Goal: Task Accomplishment & Management: Use online tool/utility

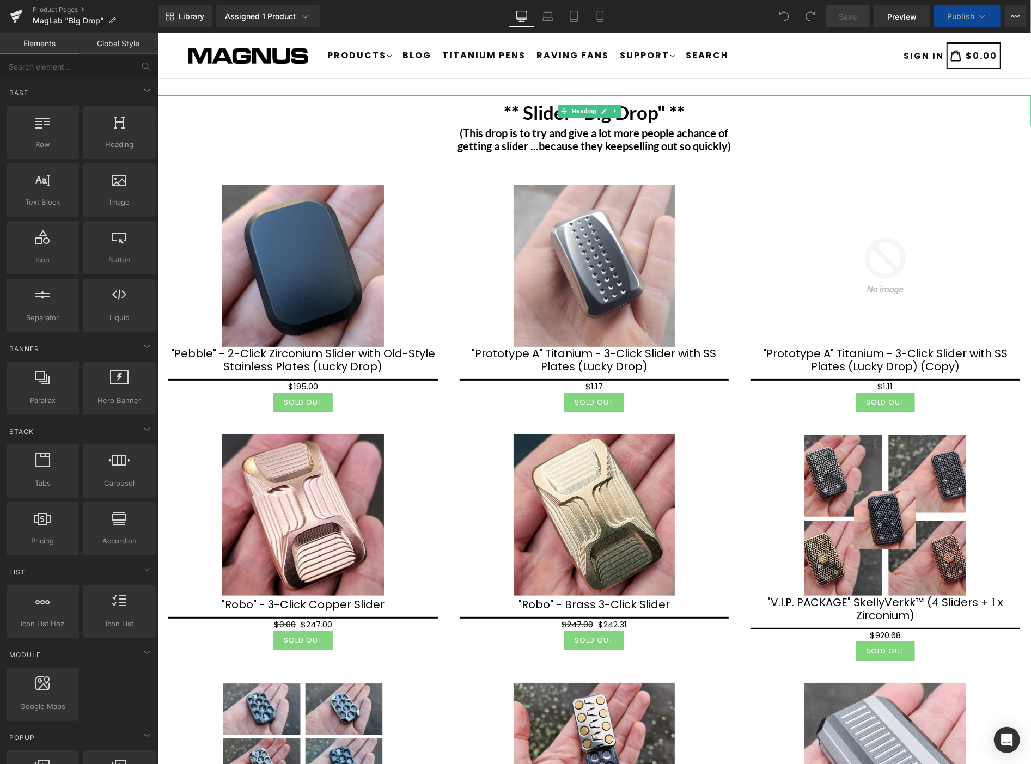
click at [553, 106] on b "** Slider "Big Drop" **" at bounding box center [593, 111] width 181 height 23
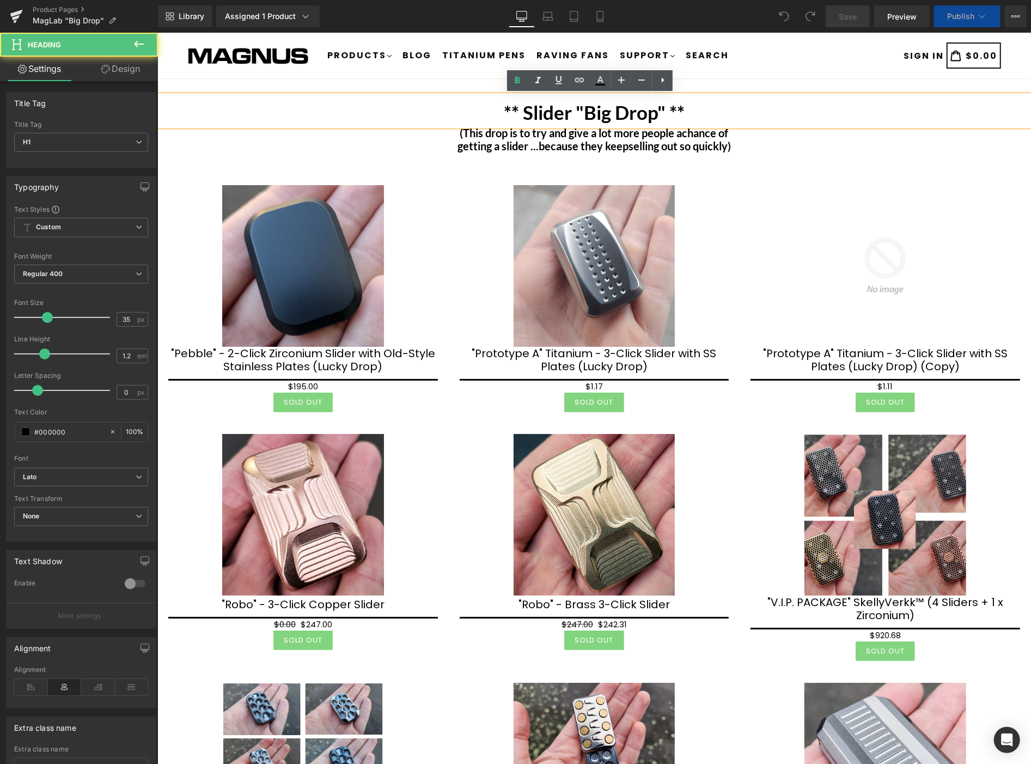
click at [517, 114] on b "** Slider "Big Drop" **" at bounding box center [593, 111] width 181 height 23
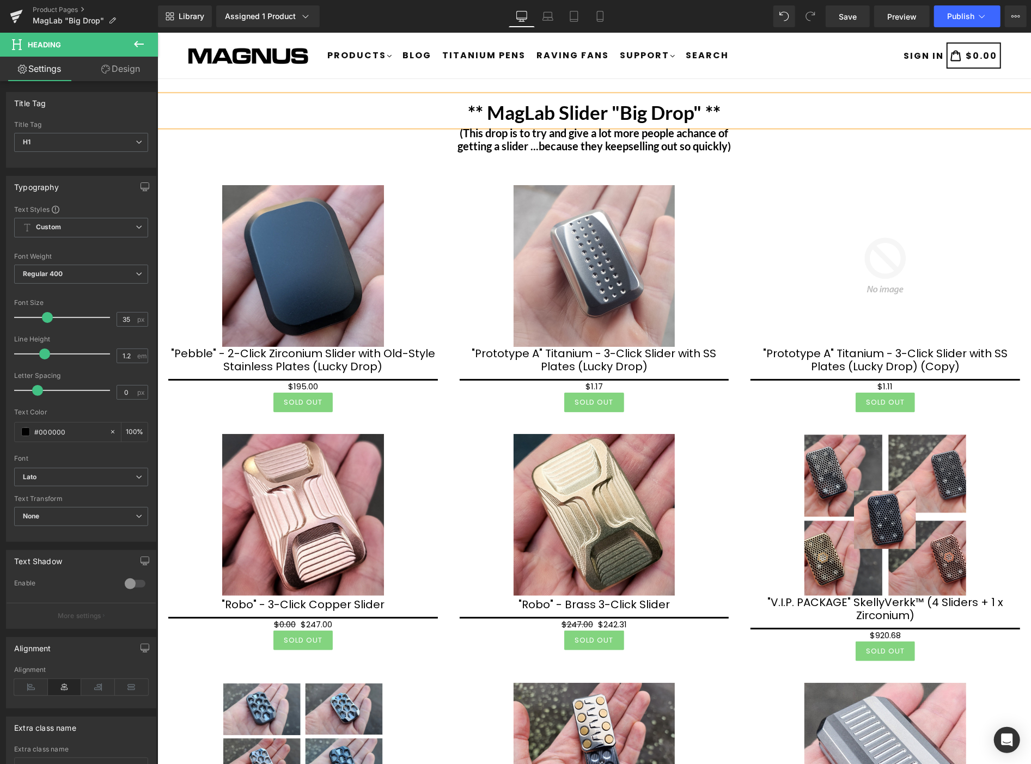
click at [797, 72] on div "SIGN IN Cart Cart 0 $0.00" at bounding box center [899, 55] width 204 height 46
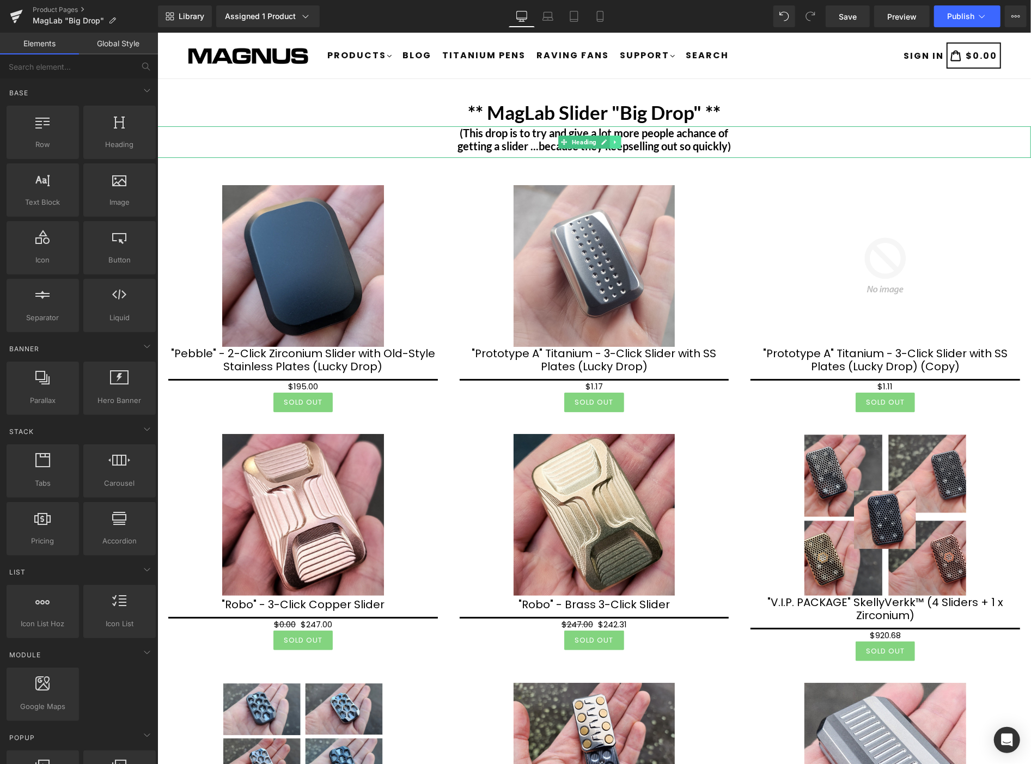
click at [615, 145] on link at bounding box center [614, 141] width 11 height 13
click at [621, 142] on icon at bounding box center [621, 141] width 6 height 7
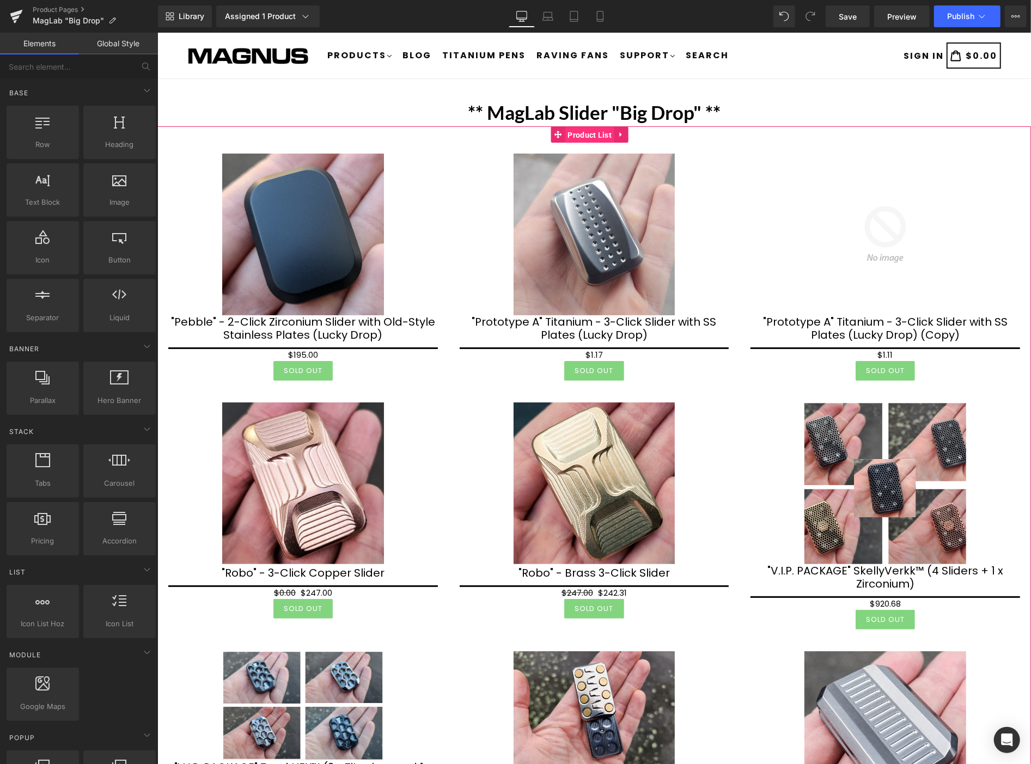
click at [580, 132] on span "Product List" at bounding box center [590, 134] width 50 height 16
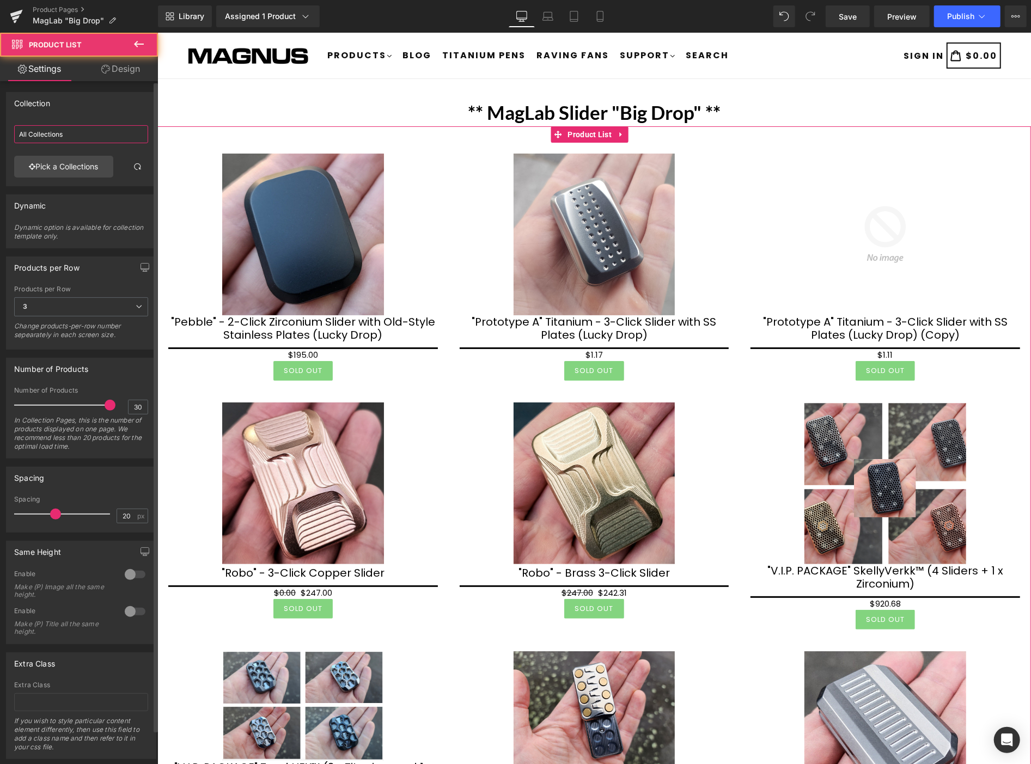
click at [82, 133] on input "All Collections" at bounding box center [81, 134] width 134 height 18
click at [84, 167] on link "Pick a Collections" at bounding box center [63, 167] width 99 height 22
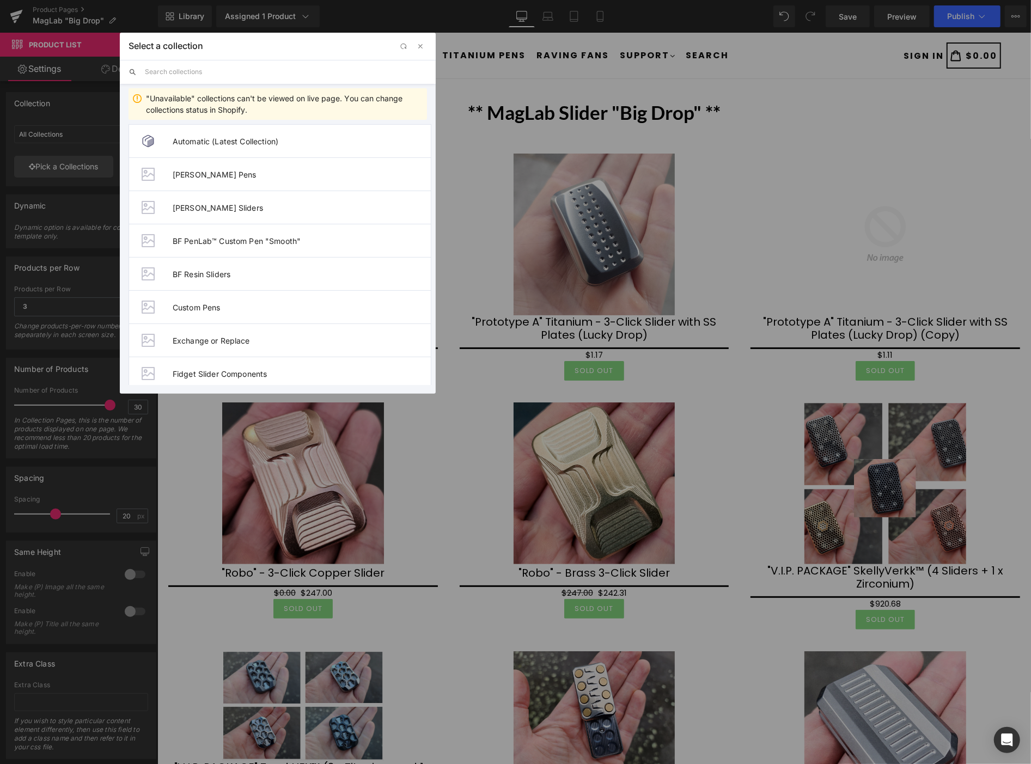
click at [0, 0] on input "text" at bounding box center [0, 0] width 0 height 0
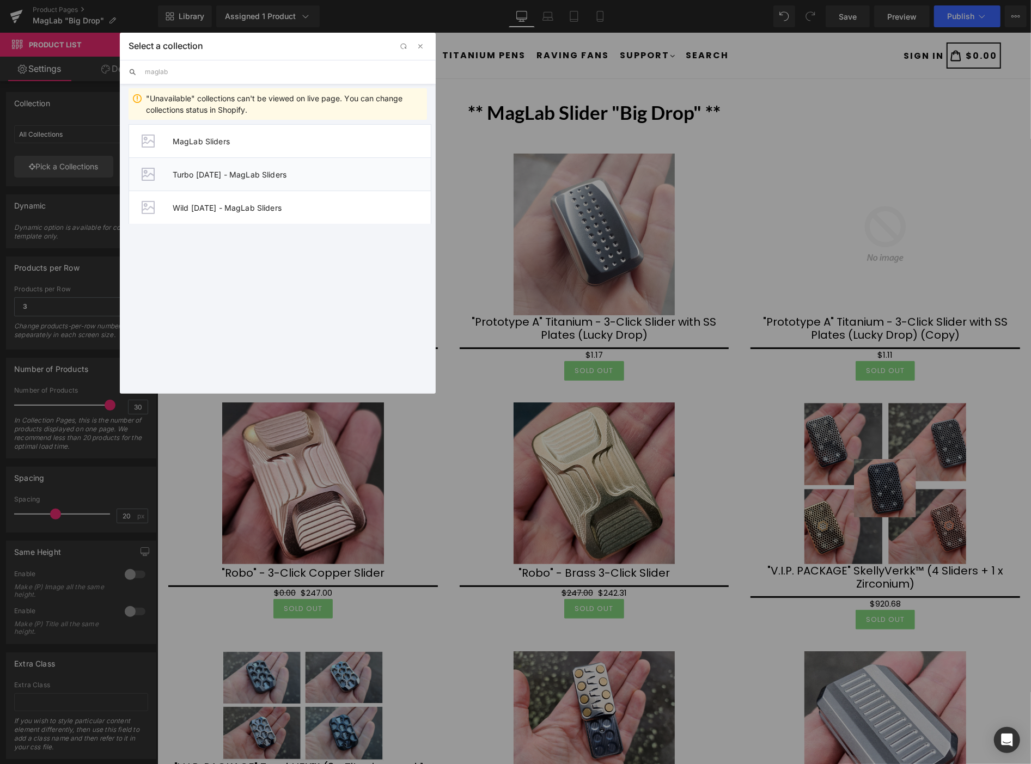
type input "maglab"
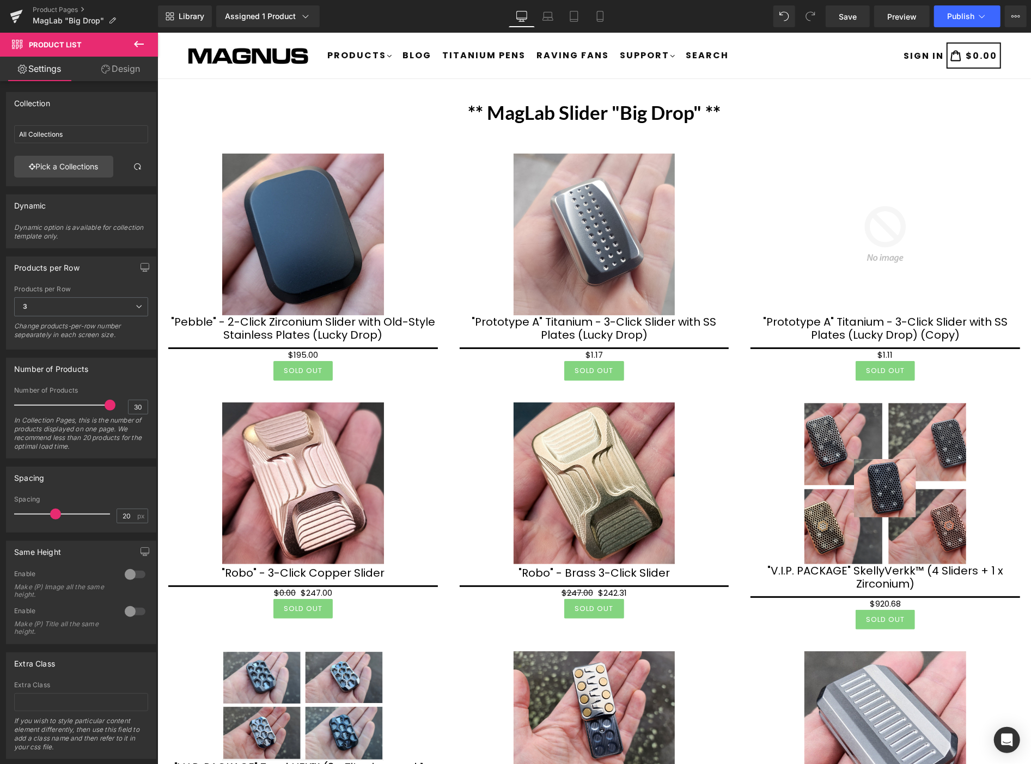
type input "Turbo [DATE] - MagLab Sliders"
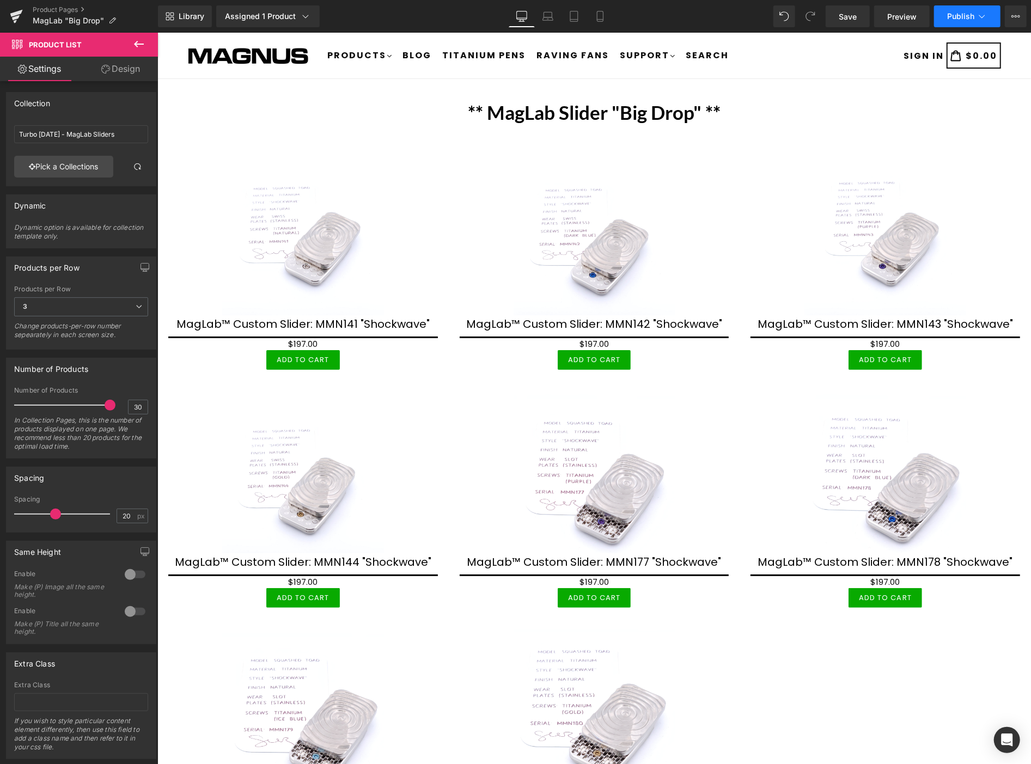
click at [966, 16] on span "Publish" at bounding box center [960, 16] width 27 height 9
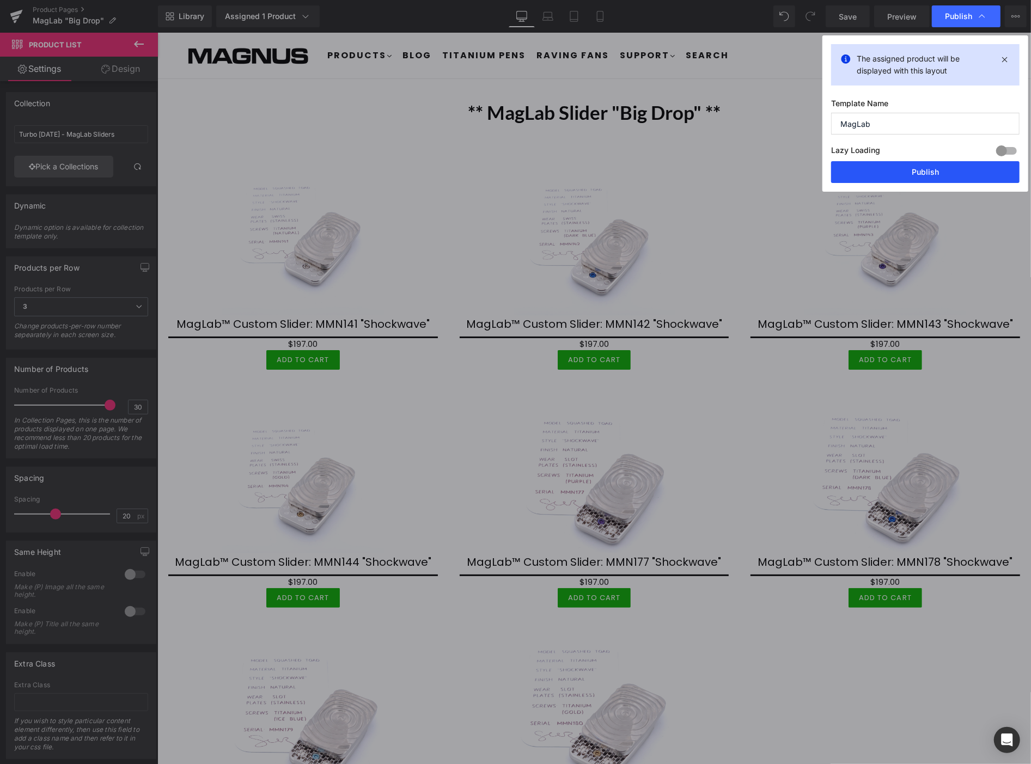
click at [930, 173] on button "Publish" at bounding box center [925, 172] width 188 height 22
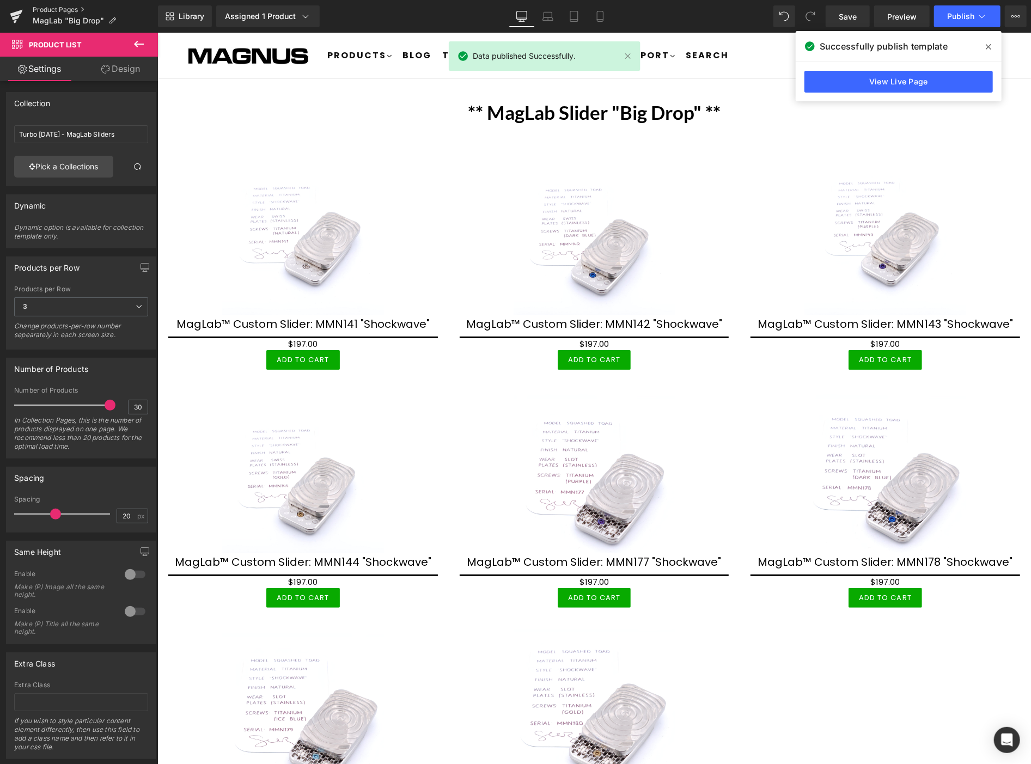
click at [62, 9] on link "Product Pages" at bounding box center [95, 9] width 125 height 9
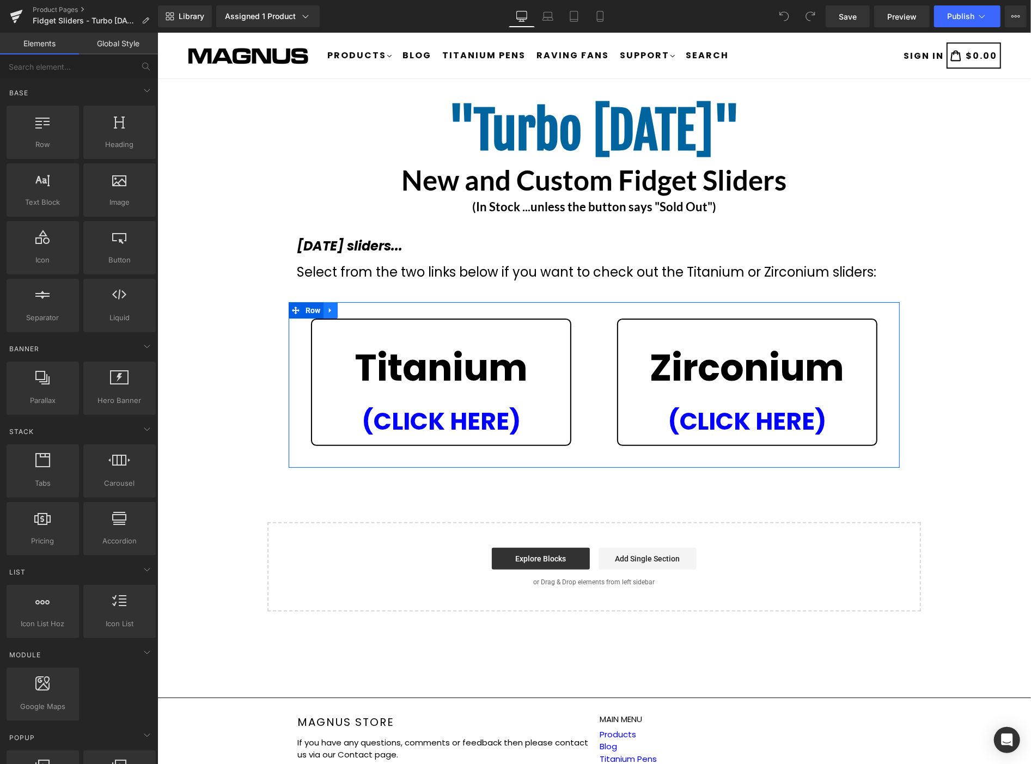
click at [329, 308] on icon at bounding box center [330, 309] width 8 height 8
click at [341, 313] on icon at bounding box center [344, 309] width 8 height 8
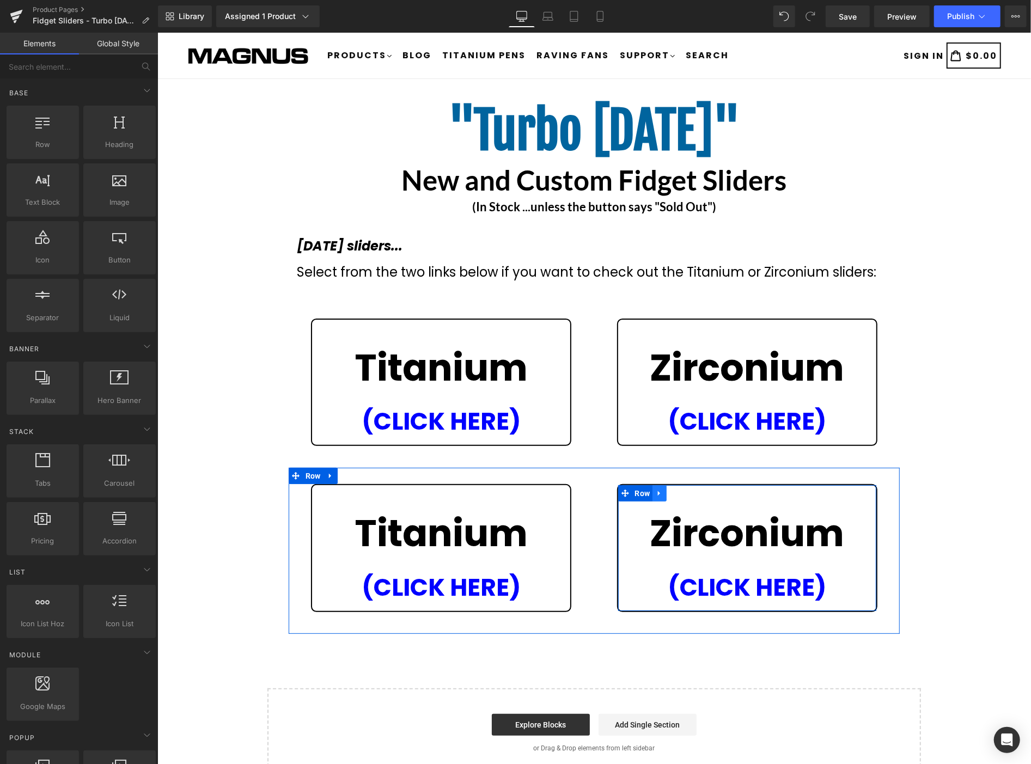
click at [657, 490] on icon at bounding box center [659, 493] width 8 height 8
click at [683, 490] on icon at bounding box center [687, 493] width 8 height 8
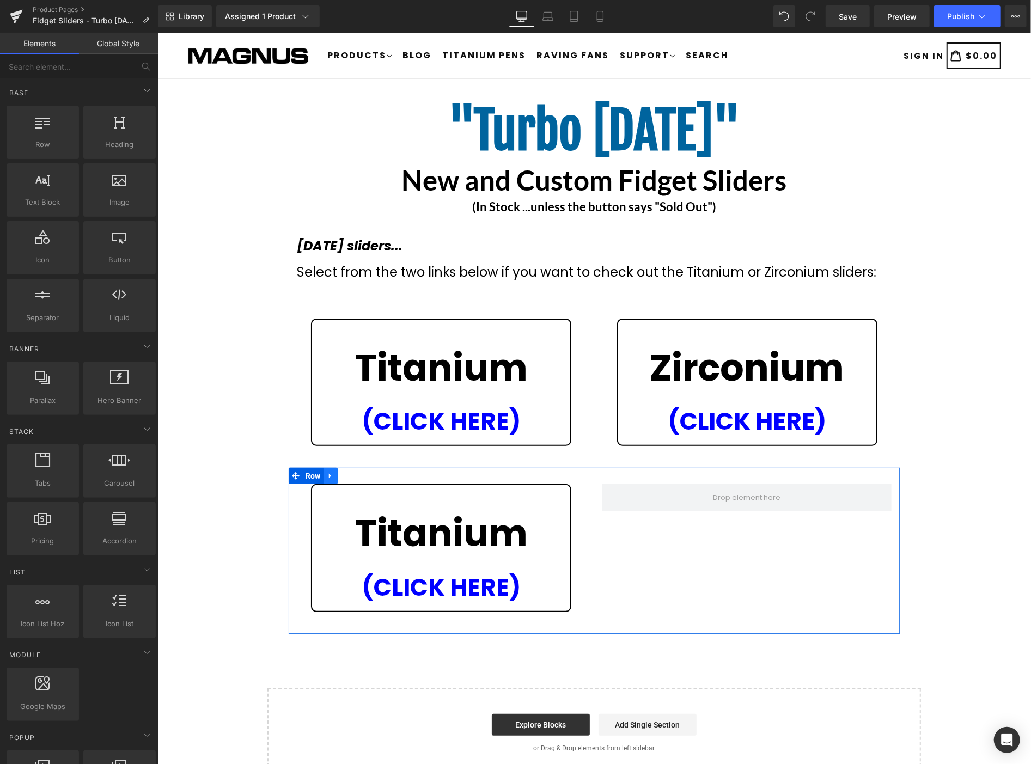
click at [309, 480] on span "Row" at bounding box center [312, 475] width 21 height 16
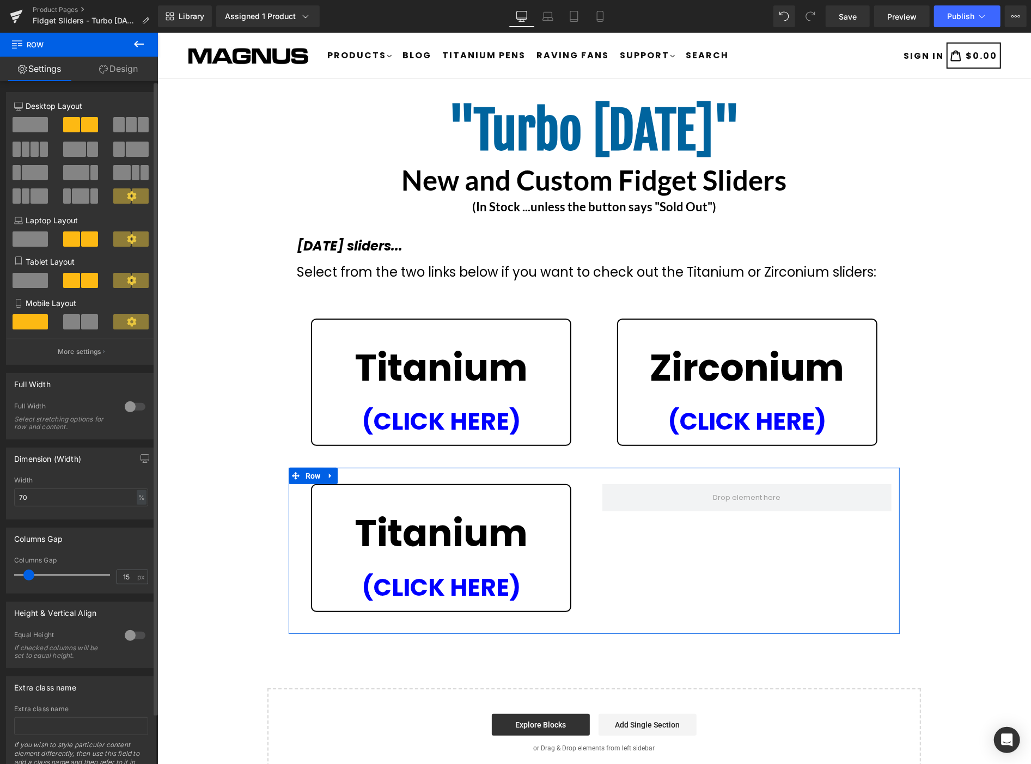
click at [44, 124] on span at bounding box center [30, 124] width 35 height 15
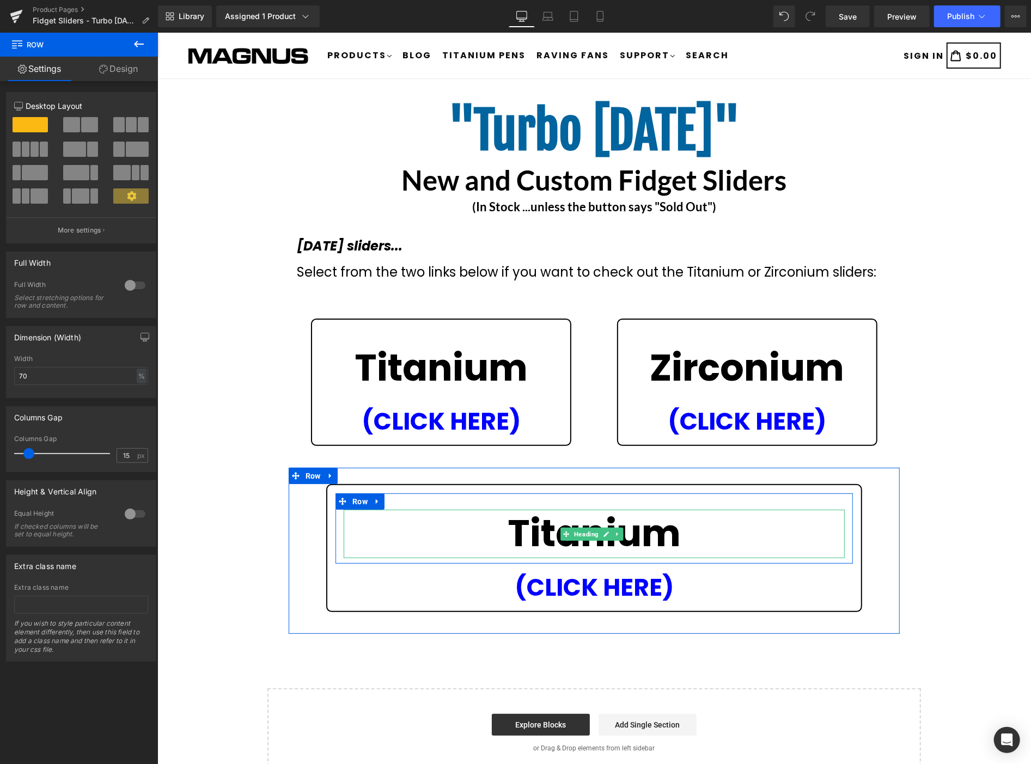
click at [639, 524] on strong "Titanium" at bounding box center [593, 533] width 173 height 52
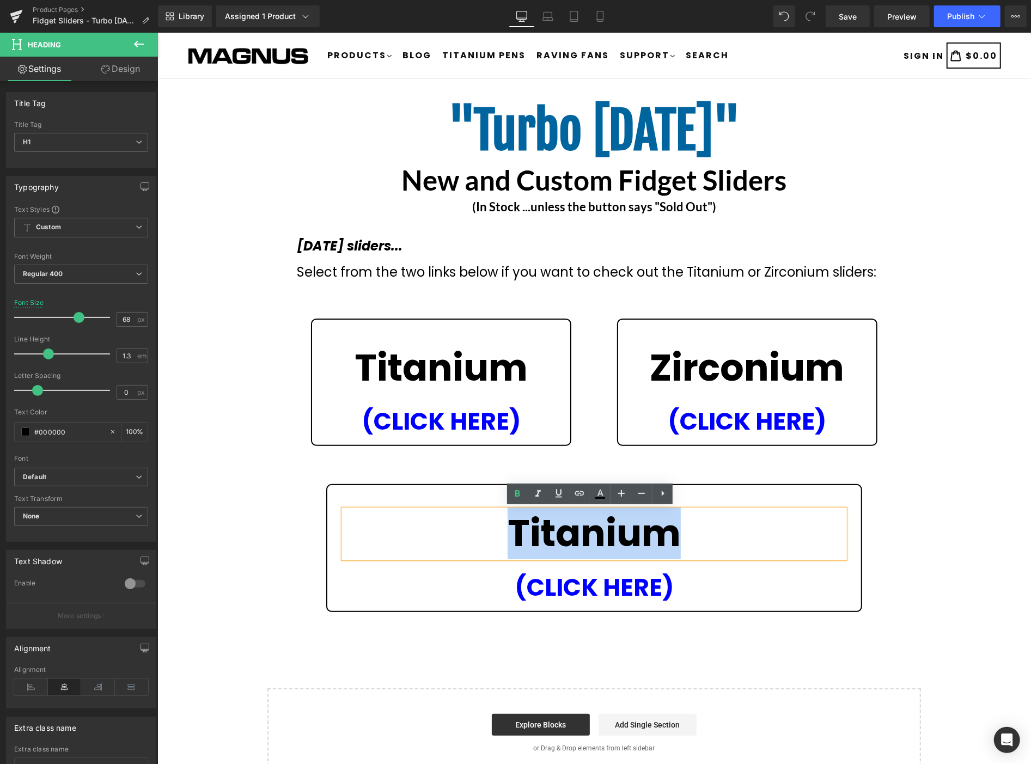
drag, startPoint x: 678, startPoint y: 524, endPoint x: 505, endPoint y: 523, distance: 173.2
click at [505, 523] on h1 "Titanium" at bounding box center [593, 533] width 501 height 48
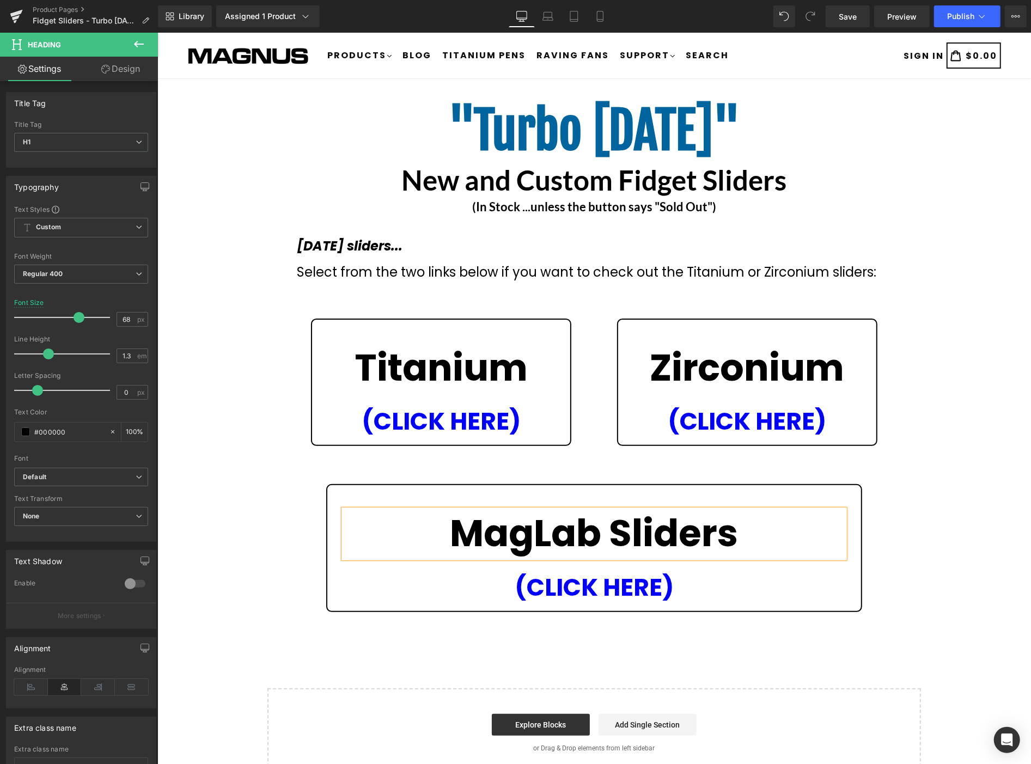
click at [973, 439] on div ""Turbo Tuesday" Heading New and Custom Fidget Sliders Heading (In Stock ...unle…" at bounding box center [593, 436] width 873 height 682
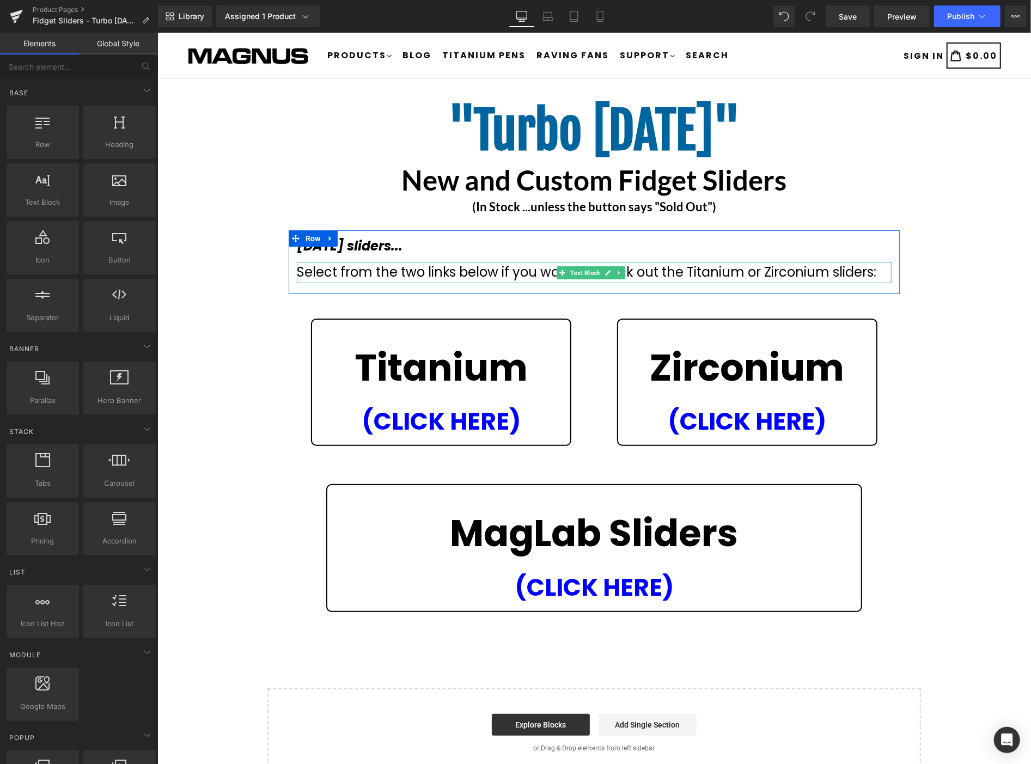
click at [444, 268] on span "Select from the two links below if you want to check out the Titanium or Zircon…" at bounding box center [586, 271] width 580 height 18
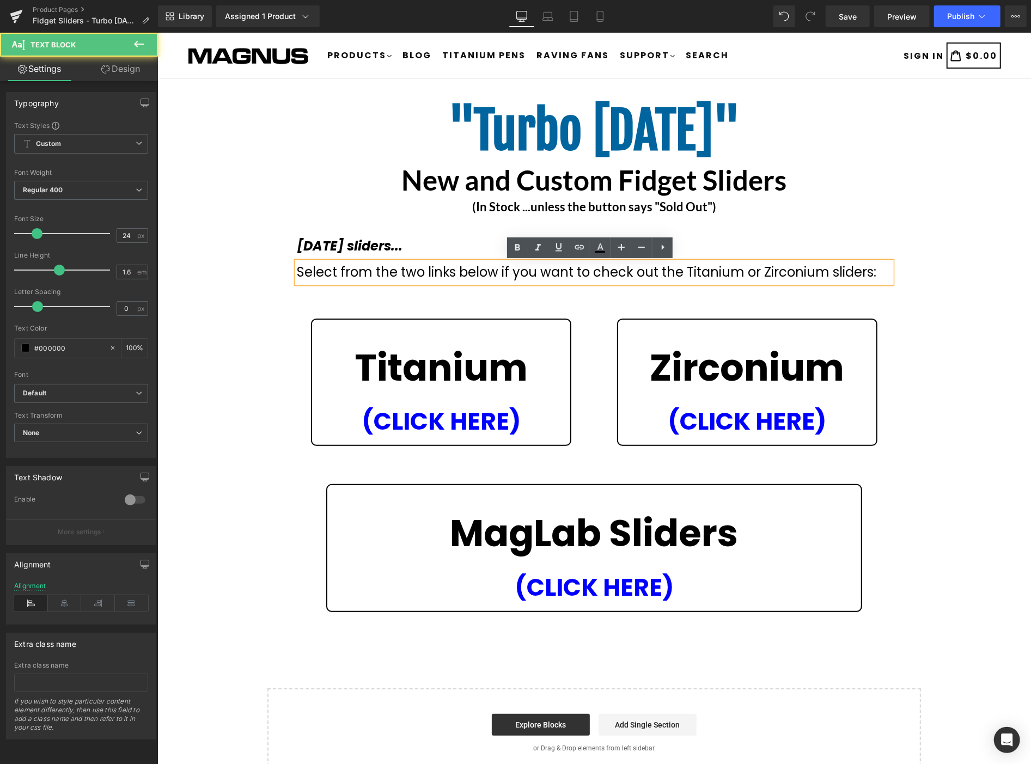
click at [423, 266] on span "Select from the two links below if you want to check out the Titanium or Zircon…" at bounding box center [586, 271] width 580 height 18
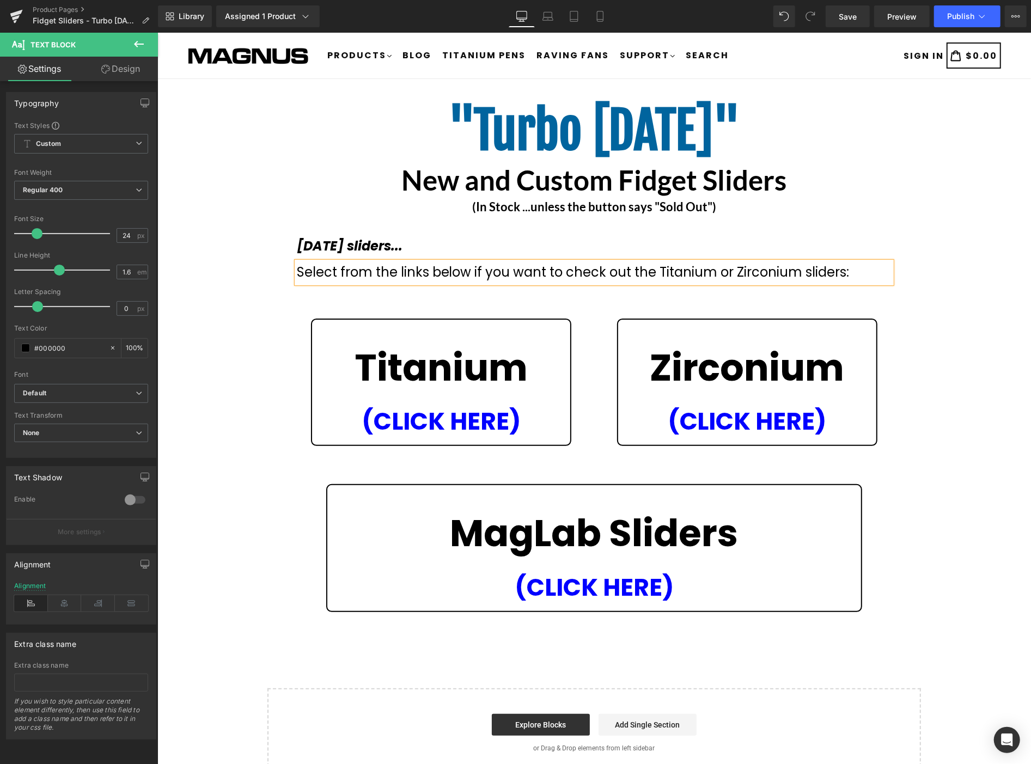
click at [919, 313] on div ""Turbo Tuesday" Heading New and Custom Fidget Sliders Heading (In Stock ...unle…" at bounding box center [593, 436] width 873 height 682
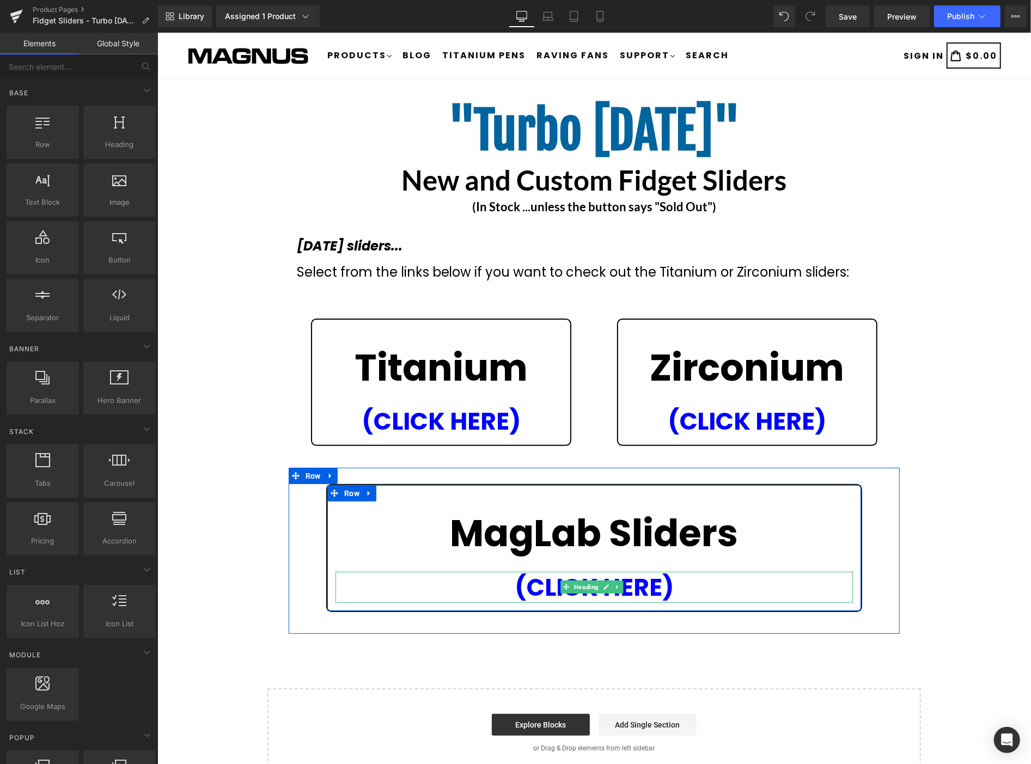
click at [678, 584] on h1 "(CLICK HERE)" at bounding box center [593, 586] width 517 height 31
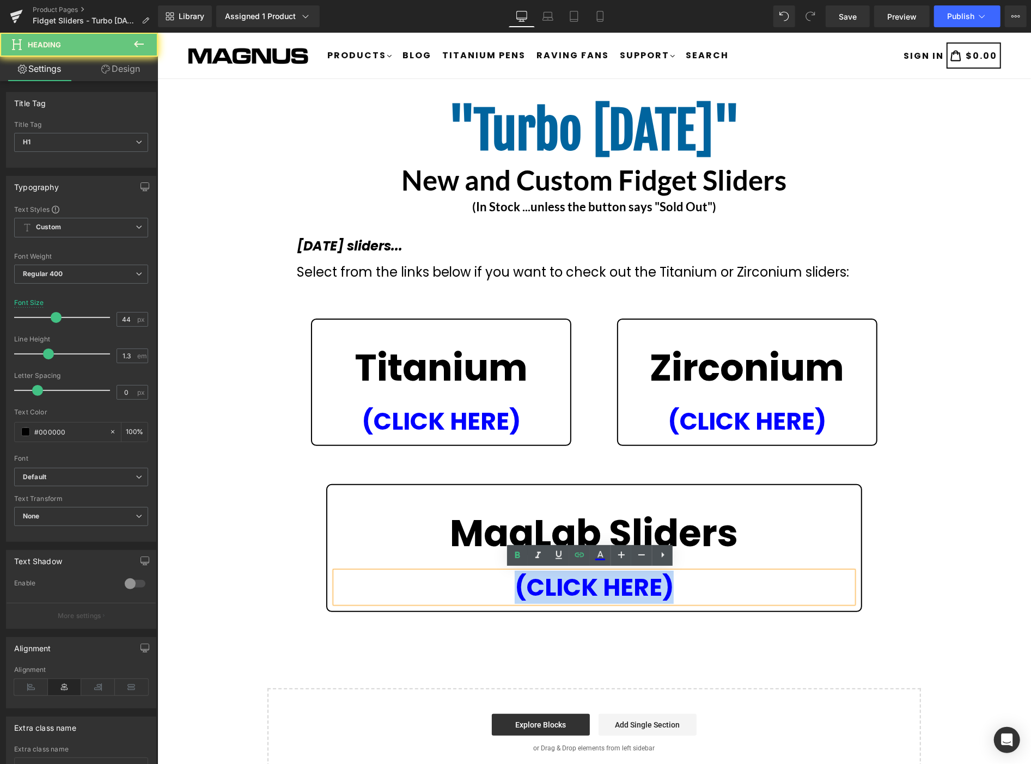
drag, startPoint x: 701, startPoint y: 583, endPoint x: 441, endPoint y: 583, distance: 260.8
click at [440, 583] on h1 "(CLICK HERE)" at bounding box center [593, 586] width 517 height 31
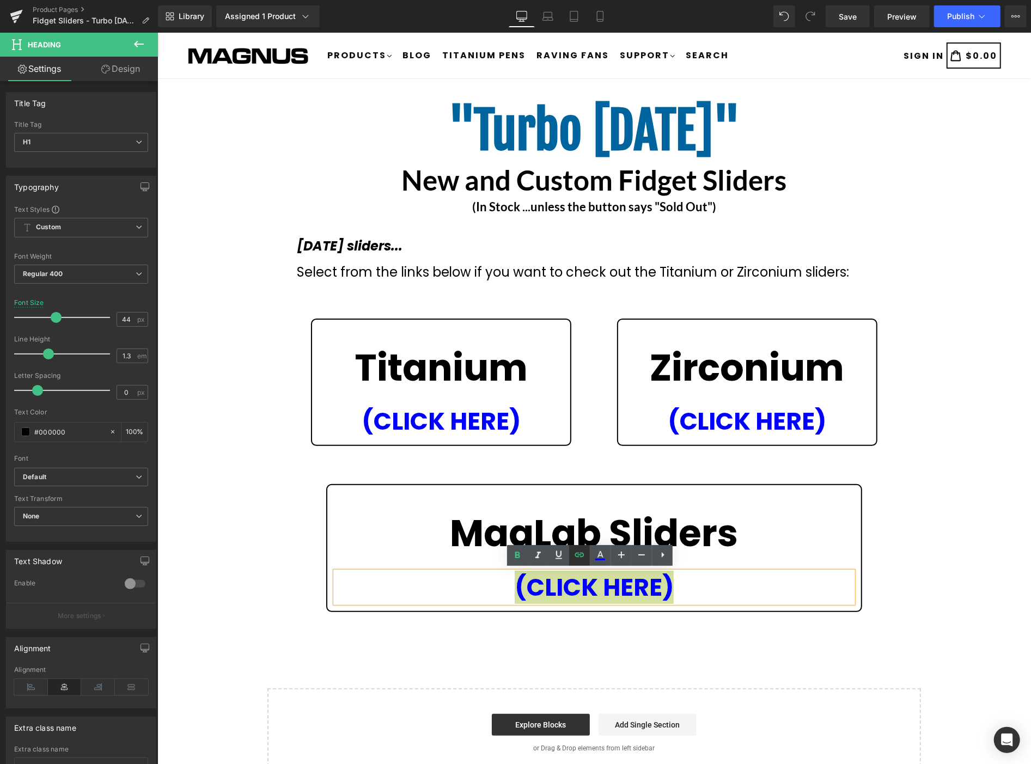
click at [0, 0] on icon at bounding box center [0, 0] width 0 height 0
click at [736, 0] on div "Text Color Highlight Color #333333 Edit or remove link: Edit - Unlink - Cancel …" at bounding box center [515, 0] width 1031 height 0
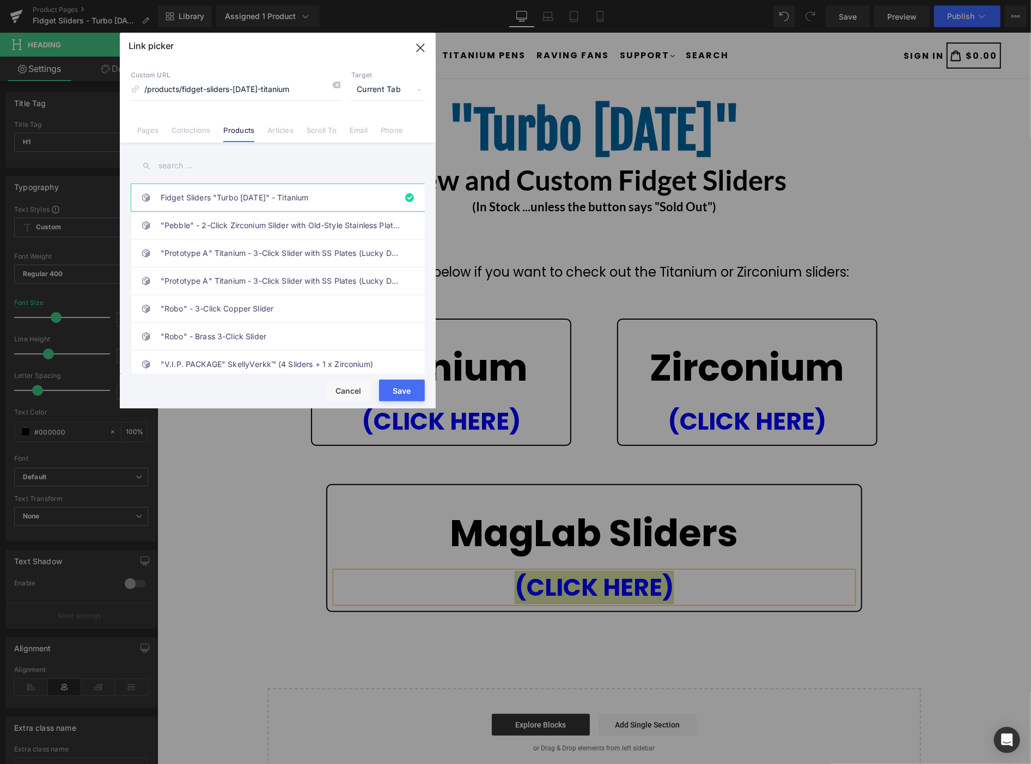
click at [205, 161] on input "text" at bounding box center [278, 166] width 294 height 25
type input "maglab"
click at [155, 135] on link "Pages" at bounding box center [147, 134] width 21 height 16
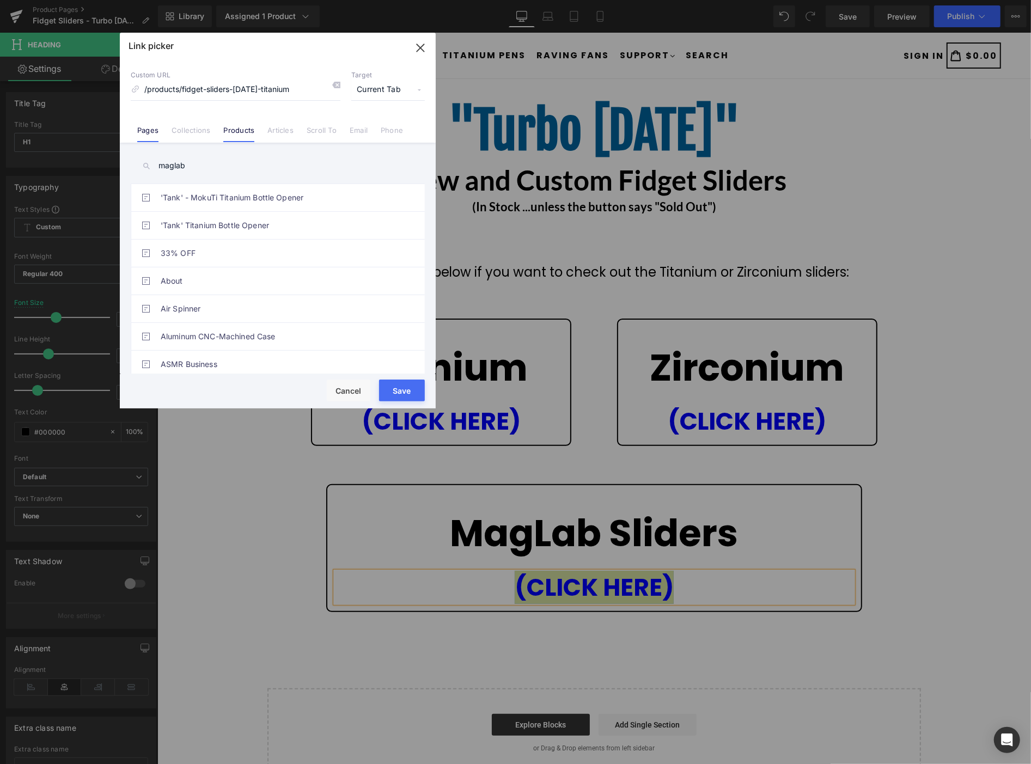
click at [240, 133] on link "Products" at bounding box center [238, 134] width 31 height 16
click at [258, 221] on link "MagLab "Big Drop"" at bounding box center [281, 225] width 240 height 27
type input "/products/big-drop"
drag, startPoint x: 392, startPoint y: 388, endPoint x: 265, endPoint y: 346, distance: 134.0
click at [392, 388] on button "Save" at bounding box center [402, 391] width 46 height 22
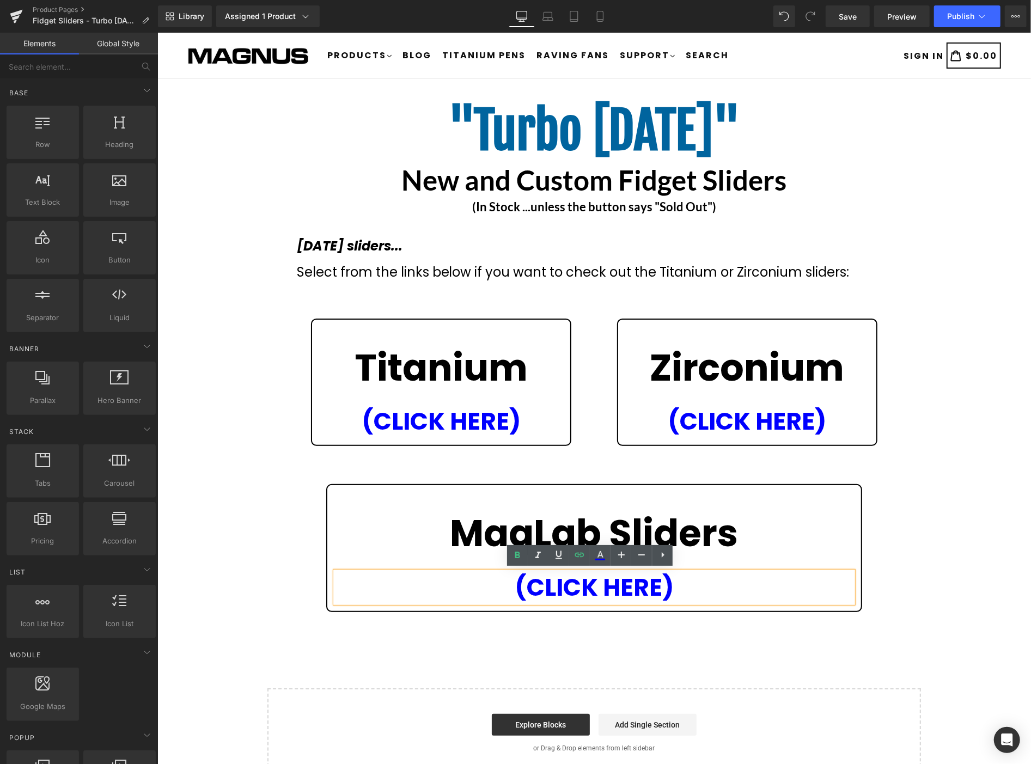
click at [974, 328] on div ""Turbo Tuesday" Heading New and Custom Fidget Sliders Heading (In Stock ...unle…" at bounding box center [593, 436] width 873 height 682
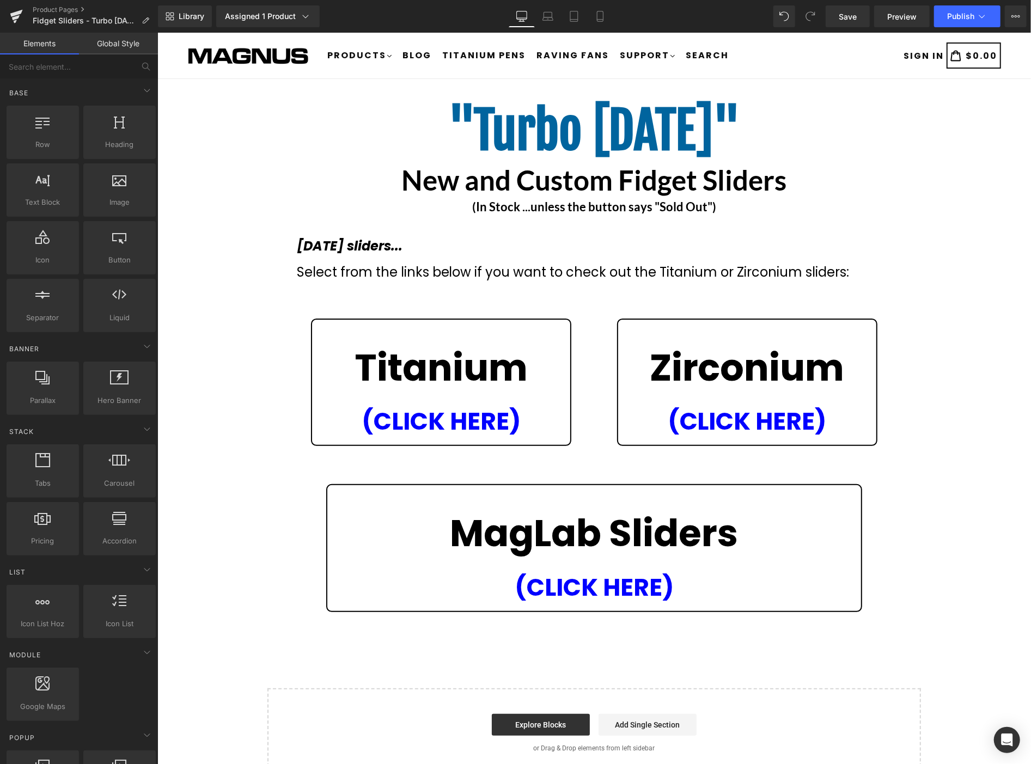
click at [970, 27] on div "Library Assigned 1 Product Product Preview Fidget Sliders "Turbo Tuesday" Manag…" at bounding box center [594, 16] width 873 height 33
click at [970, 23] on button "Publish" at bounding box center [967, 16] width 66 height 22
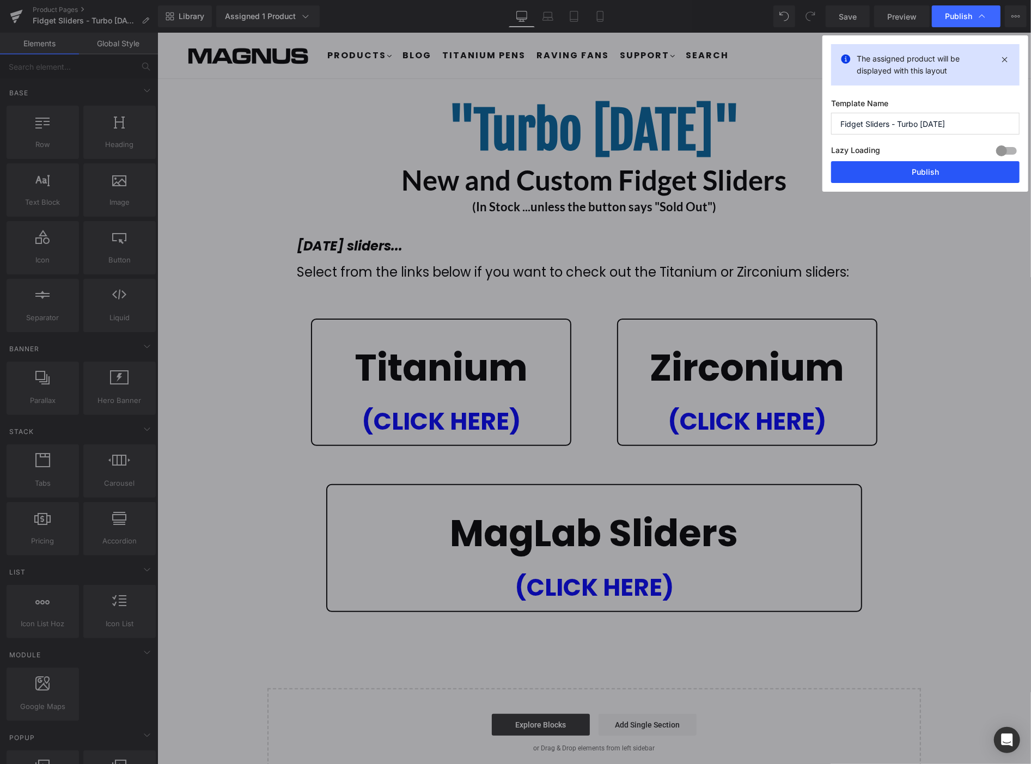
click at [921, 176] on button "Publish" at bounding box center [925, 172] width 188 height 22
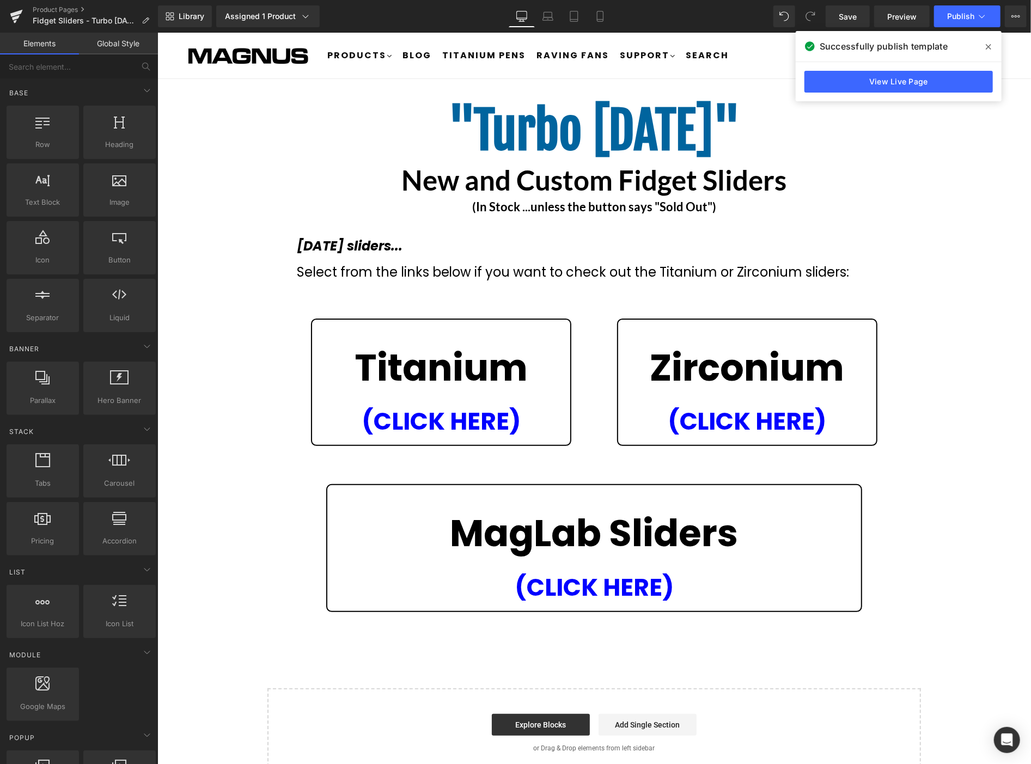
click at [983, 41] on span at bounding box center [988, 46] width 17 height 17
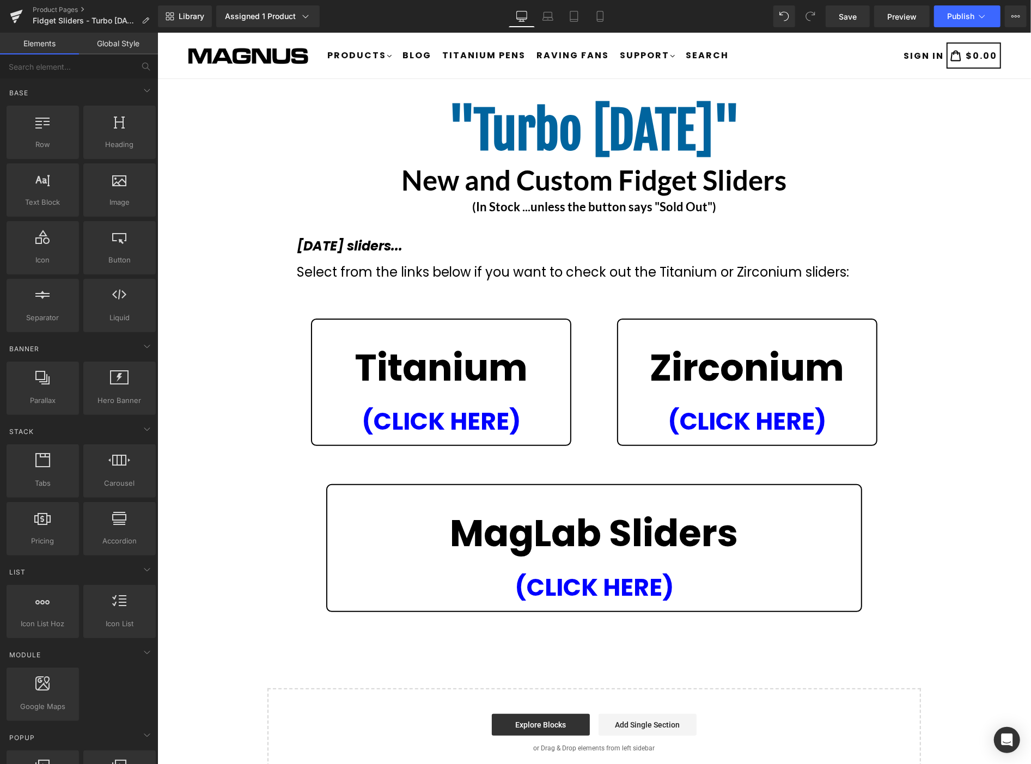
click at [60, 4] on div "Product Pages Fidget Sliders - Turbo Tuesday" at bounding box center [79, 16] width 158 height 33
click at [60, 7] on link "Product Pages" at bounding box center [95, 9] width 125 height 9
